Goal: Use online tool/utility

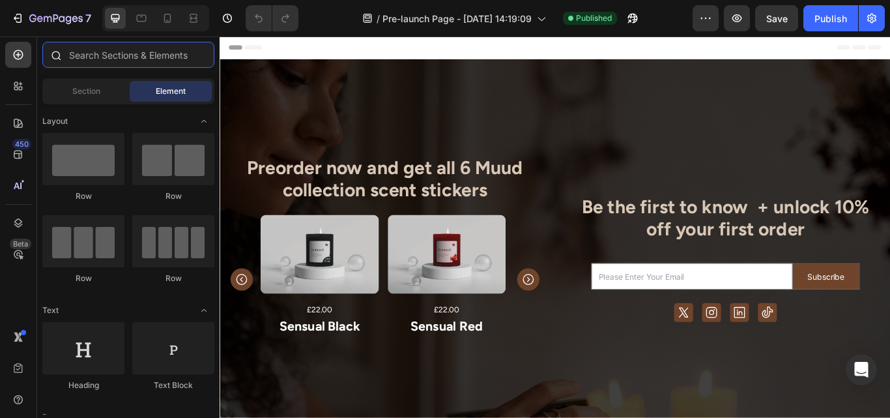
click at [112, 55] on input "text" at bounding box center [128, 55] width 172 height 26
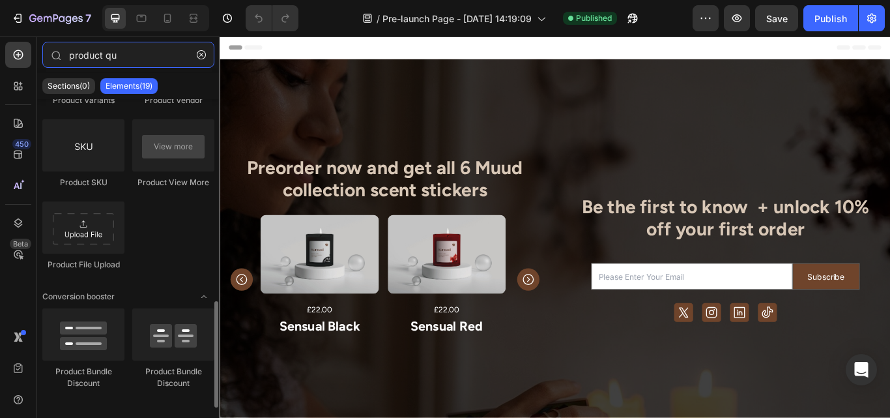
scroll to position [584, 0]
type input "product qu"
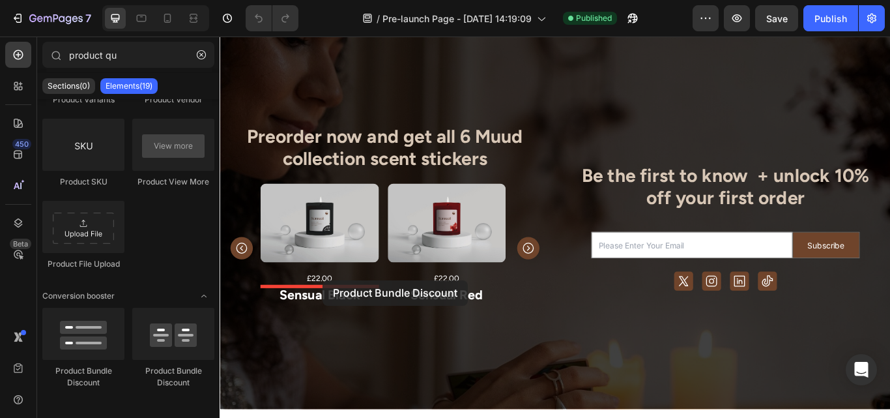
scroll to position [52, 0]
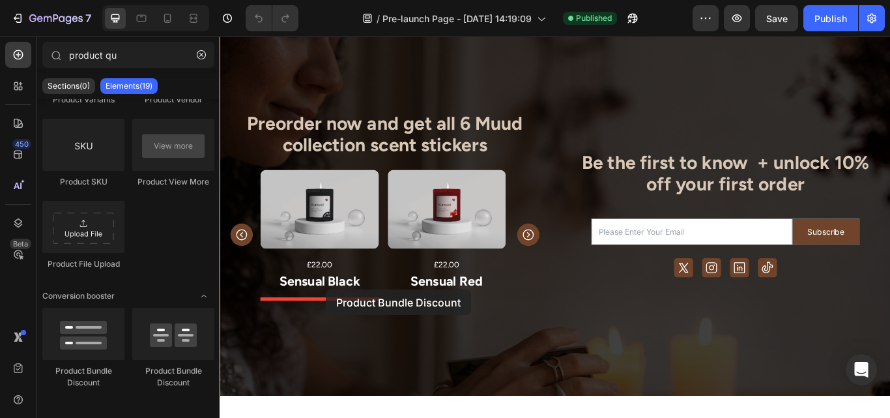
drag, startPoint x: 368, startPoint y: 378, endPoint x: 343, endPoint y: 332, distance: 52.5
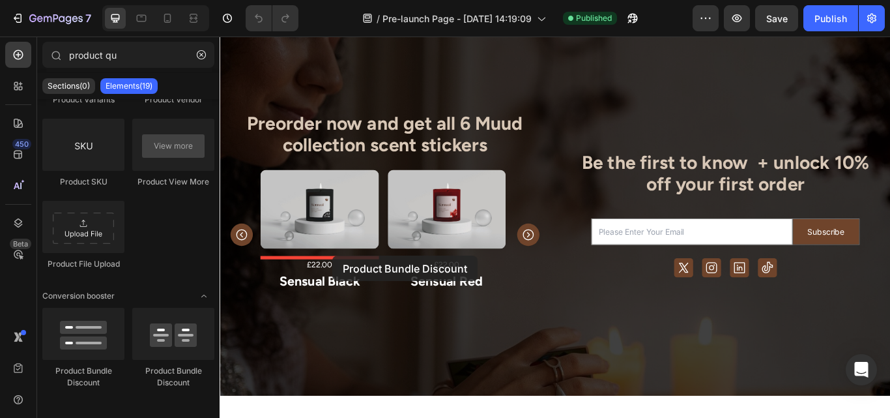
drag, startPoint x: 301, startPoint y: 380, endPoint x: 351, endPoint y: 292, distance: 101.3
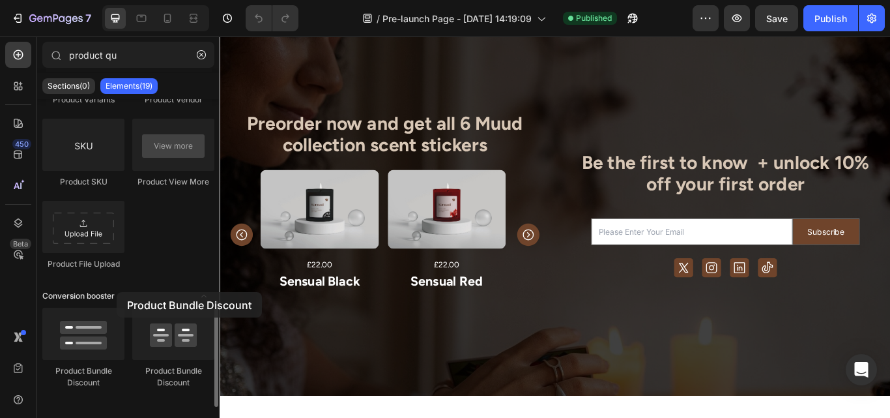
drag, startPoint x: 141, startPoint y: 342, endPoint x: 102, endPoint y: 295, distance: 61.6
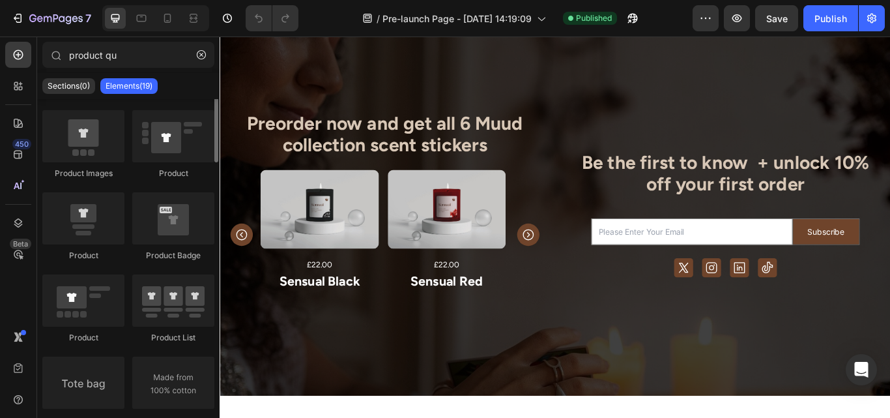
scroll to position [0, 0]
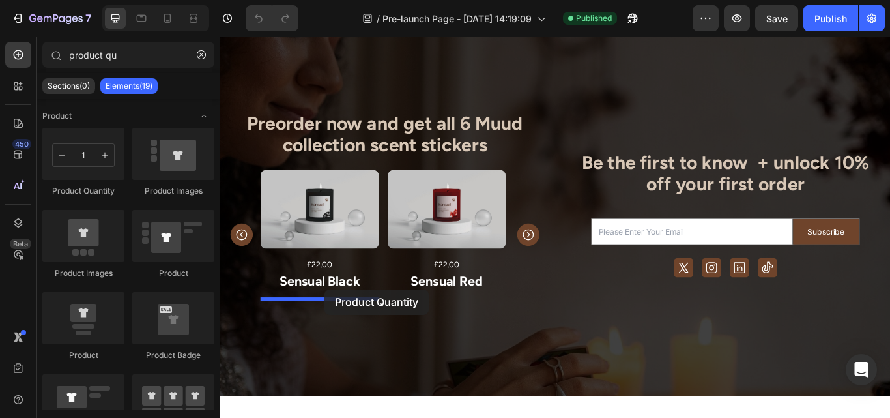
drag, startPoint x: 310, startPoint y: 199, endPoint x: 342, endPoint y: 331, distance: 136.3
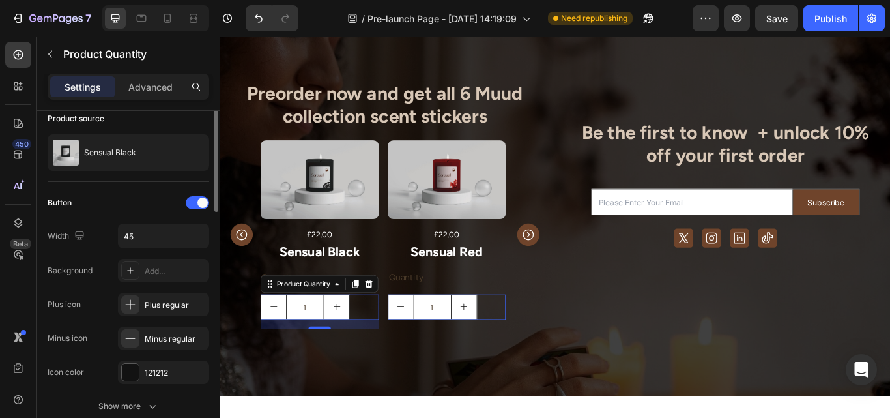
scroll to position [3, 0]
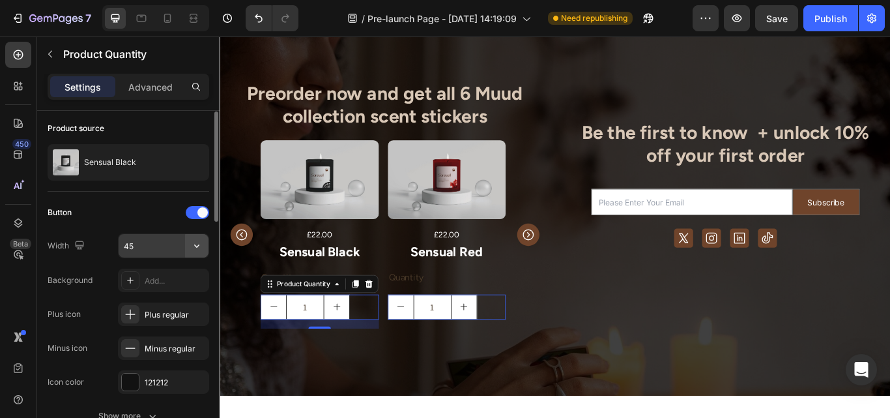
click at [196, 247] on icon "button" at bounding box center [196, 245] width 5 height 3
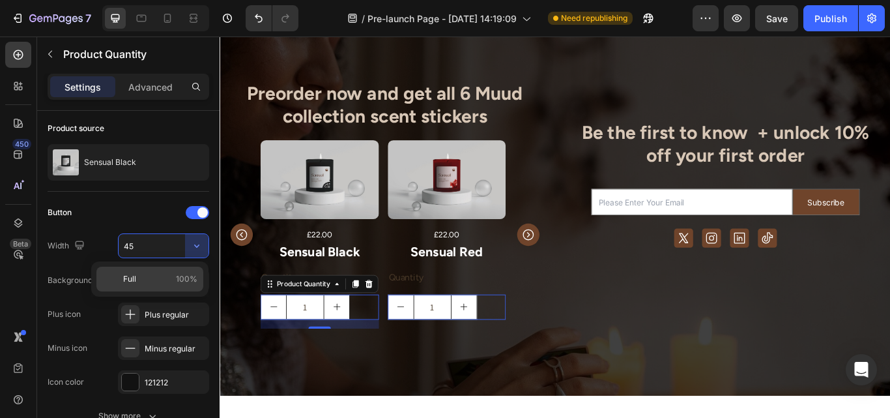
click at [135, 279] on span "Full" at bounding box center [129, 279] width 13 height 12
type input "100%"
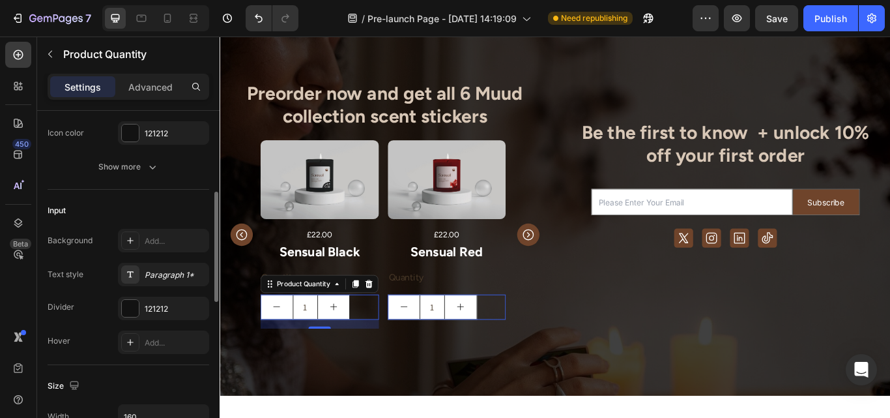
scroll to position [255, 0]
click at [161, 270] on div "Paragraph 1*" at bounding box center [175, 273] width 61 height 12
click at [138, 197] on div "Input" at bounding box center [129, 207] width 162 height 21
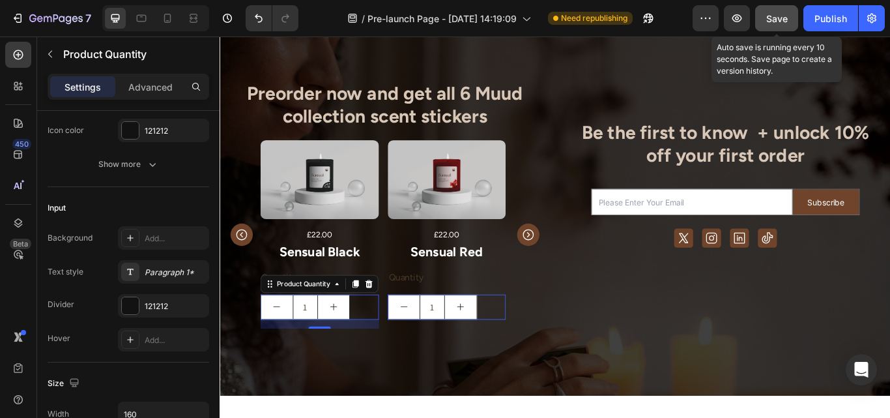
click at [784, 16] on span "Save" at bounding box center [778, 18] width 22 height 11
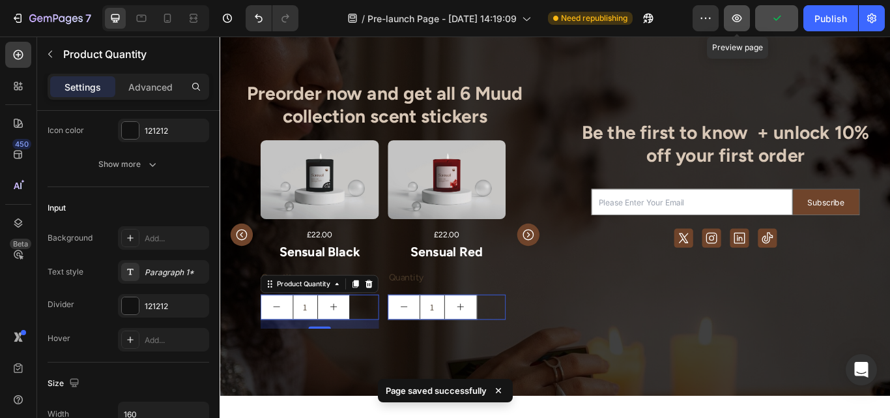
click at [738, 19] on icon "button" at bounding box center [737, 18] width 13 height 13
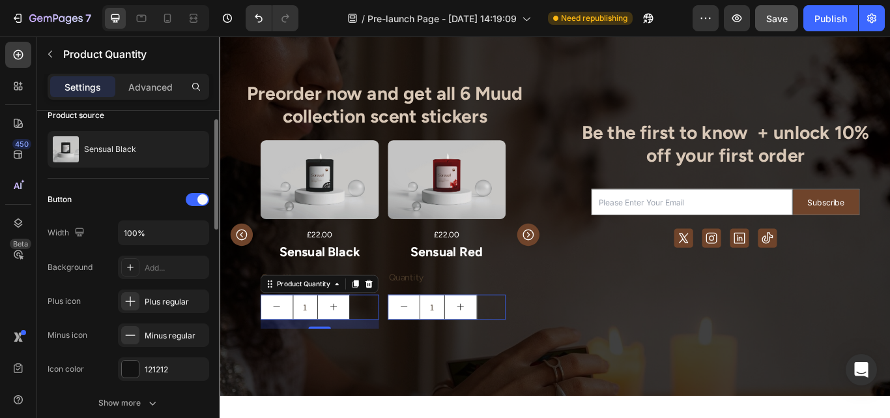
scroll to position [19, 0]
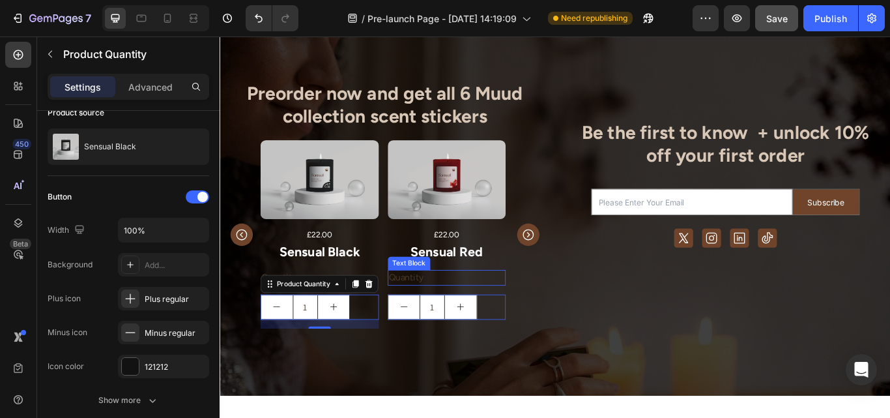
click at [405, 317] on div "Quantity" at bounding box center [336, 318] width 138 height 18
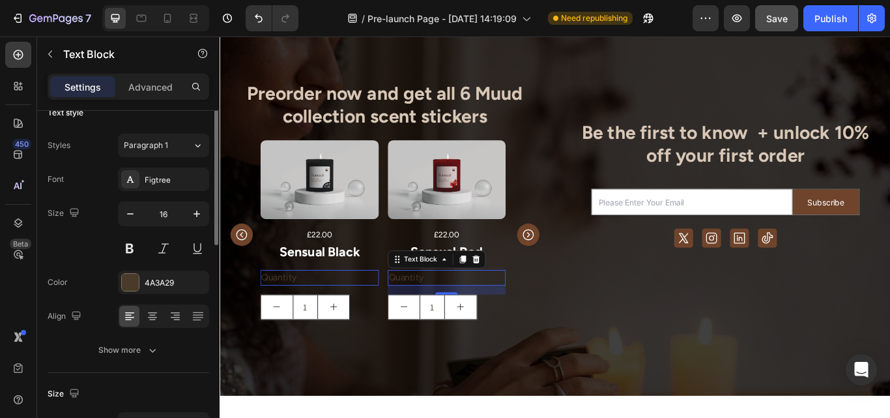
scroll to position [0, 0]
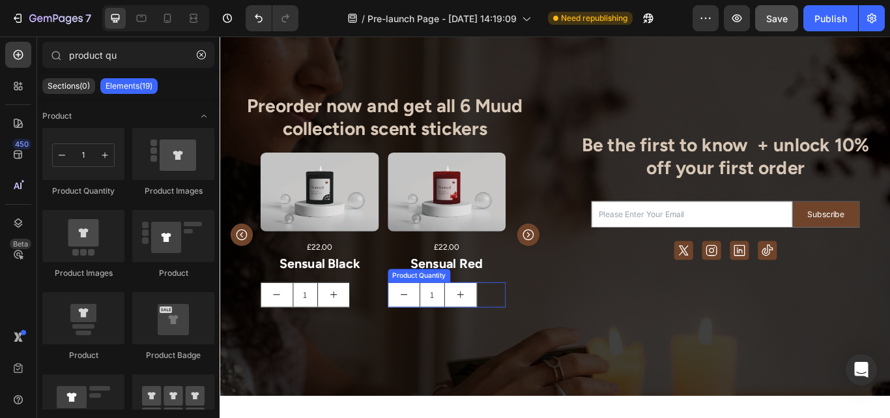
click at [371, 345] on button "increment" at bounding box center [352, 338] width 37 height 28
type input "2"
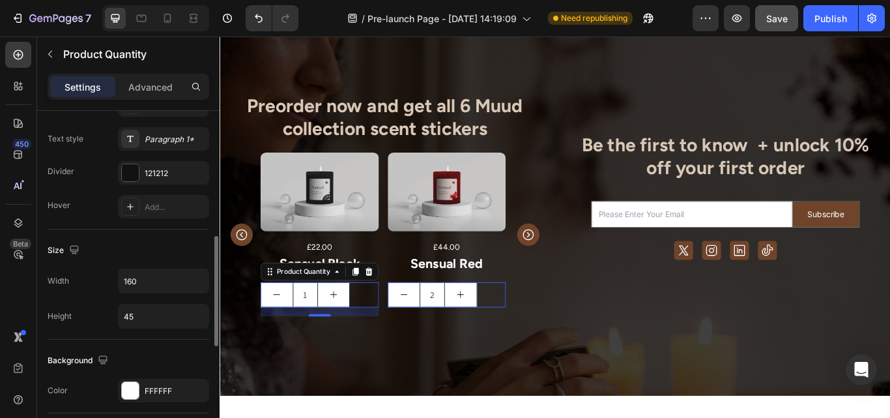
scroll to position [388, 0]
click at [197, 278] on icon "button" at bounding box center [196, 280] width 13 height 13
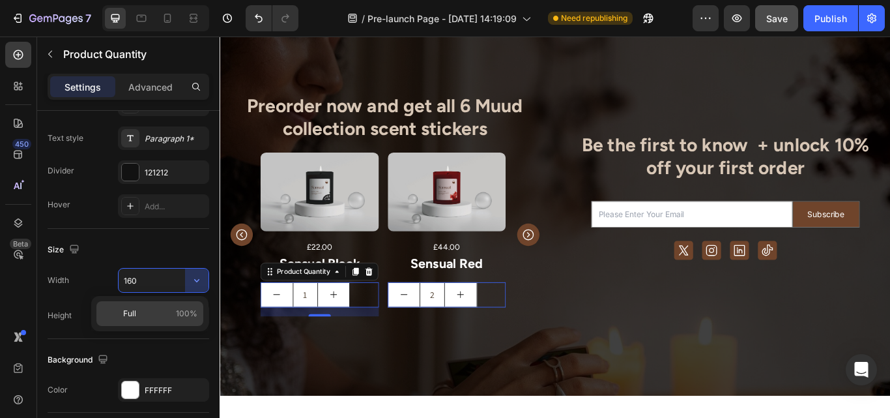
click at [172, 311] on p "Full 100%" at bounding box center [160, 314] width 74 height 12
type input "100%"
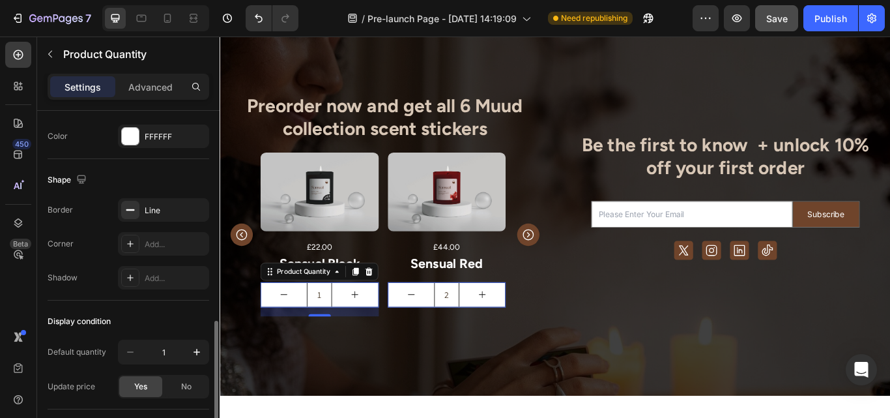
scroll to position [647, 0]
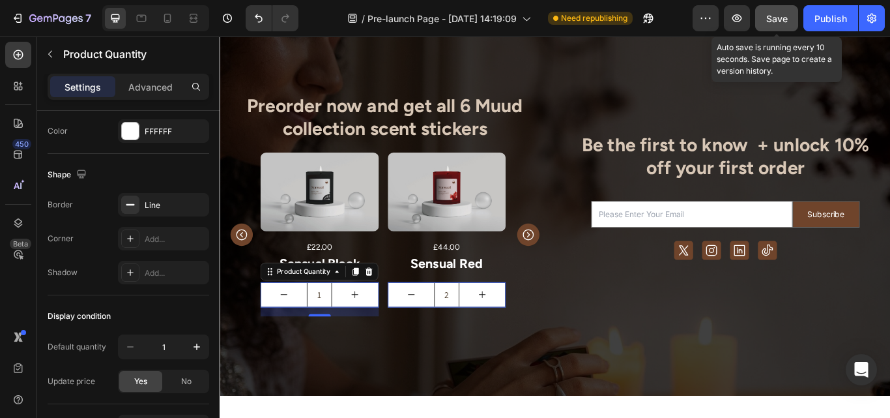
click at [779, 9] on button "Save" at bounding box center [776, 18] width 43 height 26
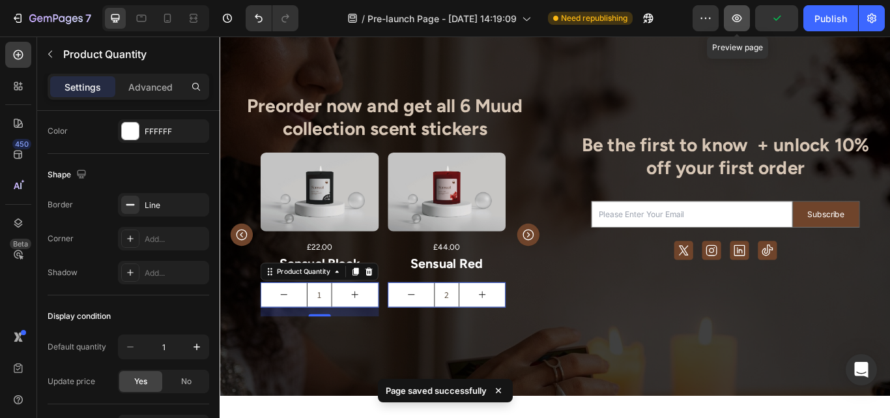
click at [745, 24] on button "button" at bounding box center [737, 18] width 26 height 26
